Goal: Task Accomplishment & Management: Manage account settings

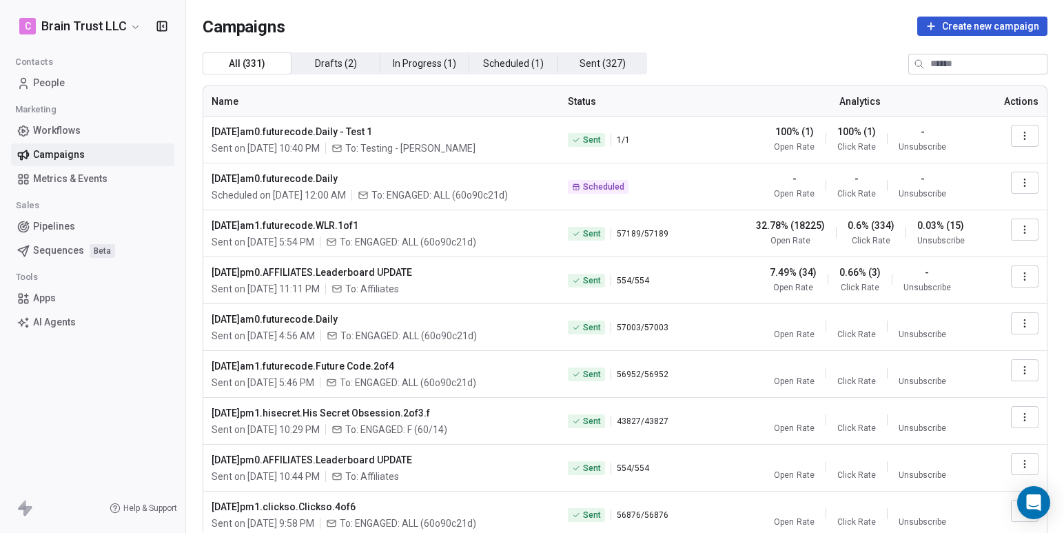
click at [1021, 133] on icon "button" at bounding box center [1024, 135] width 11 height 11
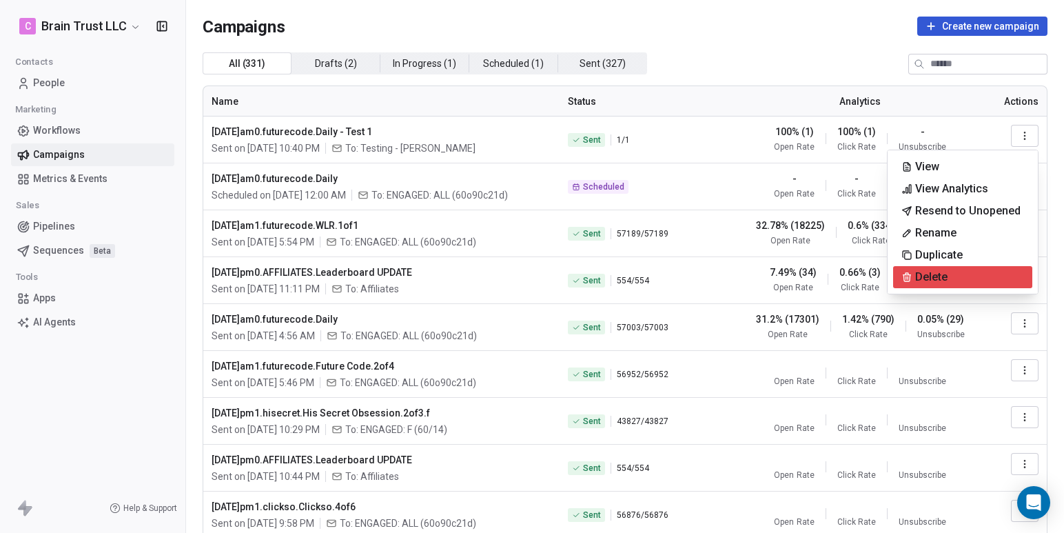
click at [937, 273] on span "Delete" at bounding box center [931, 277] width 32 height 17
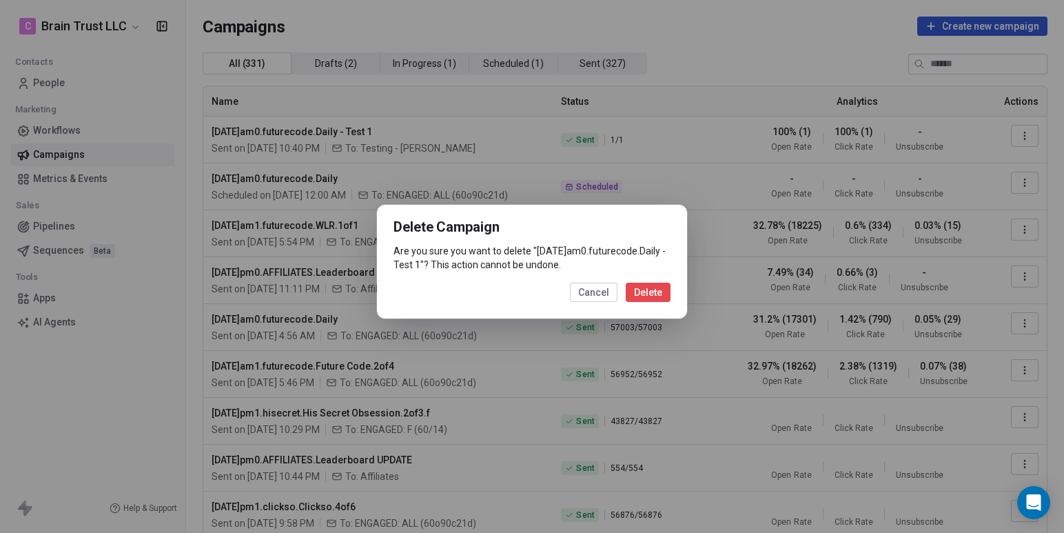
click at [645, 300] on button "Delete" at bounding box center [648, 292] width 45 height 19
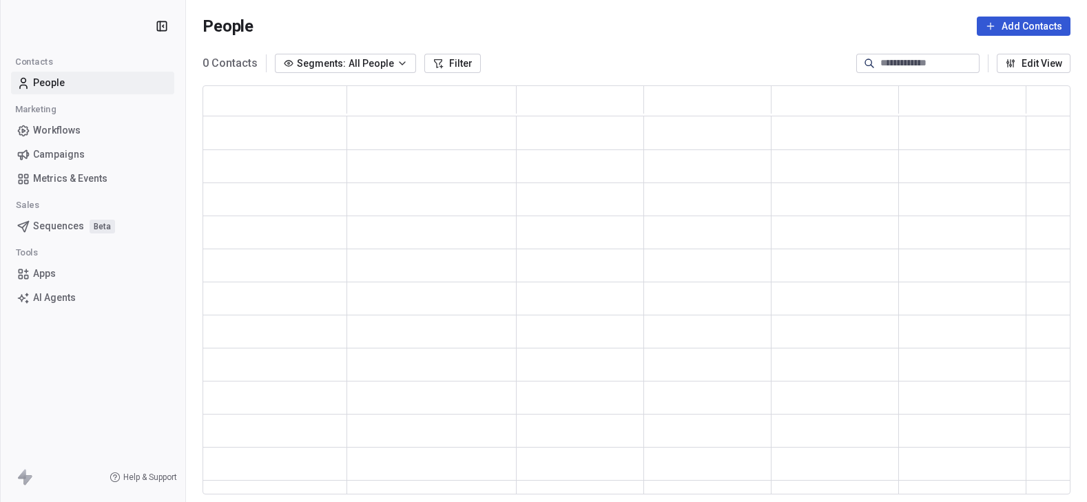
scroll to position [409, 868]
